Goal: Information Seeking & Learning: Find specific fact

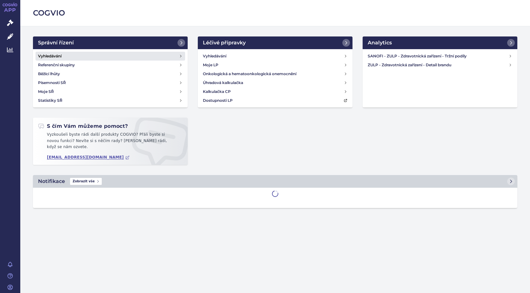
click at [56, 55] on h4 "Vyhledávání" at bounding box center [49, 56] width 23 height 6
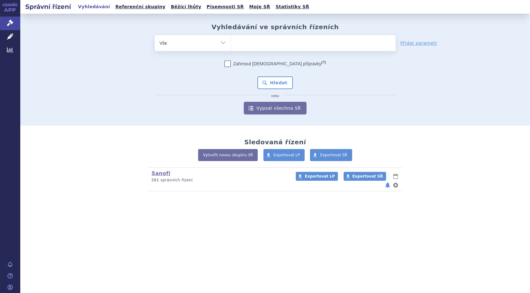
click at [272, 46] on ul at bounding box center [313, 41] width 165 height 13
click at [231, 46] on select at bounding box center [231, 43] width 0 height 16
type input "sq"
type input "sa"
type input "sar"
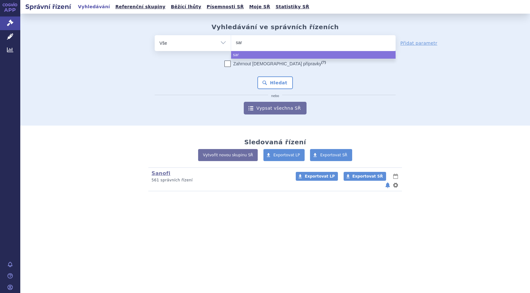
type input "sarc"
type input "sarcli"
type input "[MEDICAL_DATA]"
select select "sarclisa"
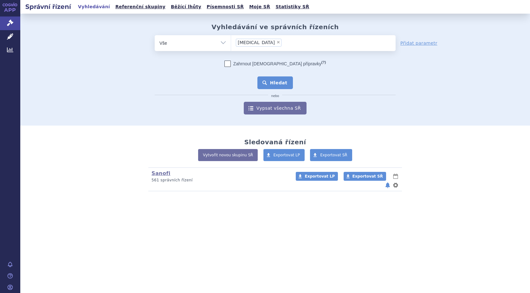
click at [268, 85] on button "Hledat" at bounding box center [276, 82] width 36 height 13
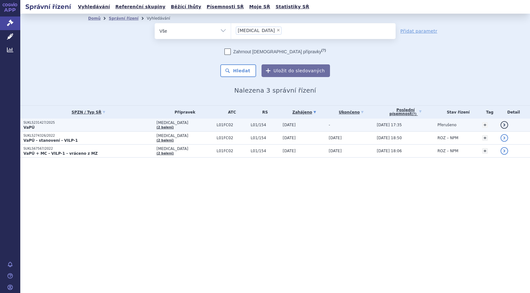
click at [505, 127] on link "detail" at bounding box center [505, 125] width 8 height 8
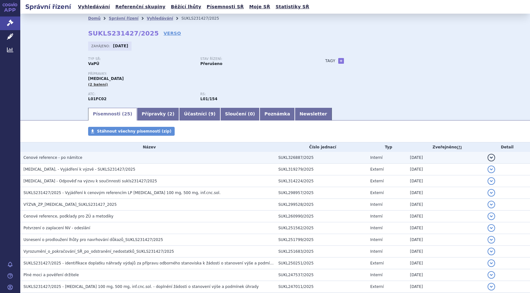
click at [75, 159] on span "Cenové reference - po námitce" at bounding box center [52, 157] width 59 height 4
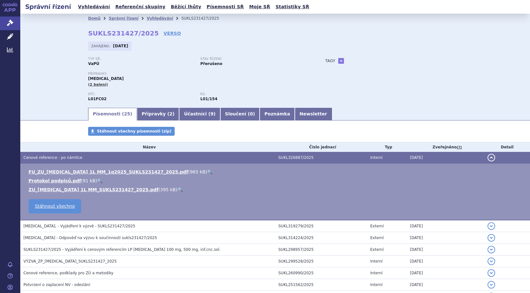
click at [207, 171] on link "🔍" at bounding box center [209, 171] width 5 height 5
